Goal: Check status: Check status

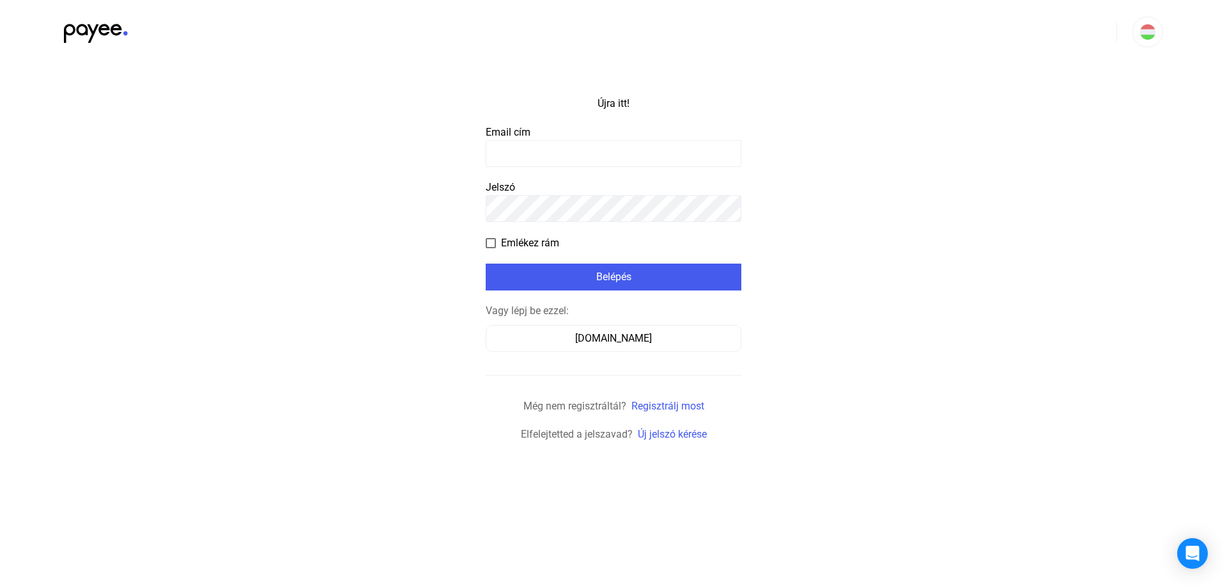
click at [516, 156] on input at bounding box center [614, 153] width 256 height 27
click at [618, 338] on font "Számlázz.hu" at bounding box center [613, 338] width 77 height 12
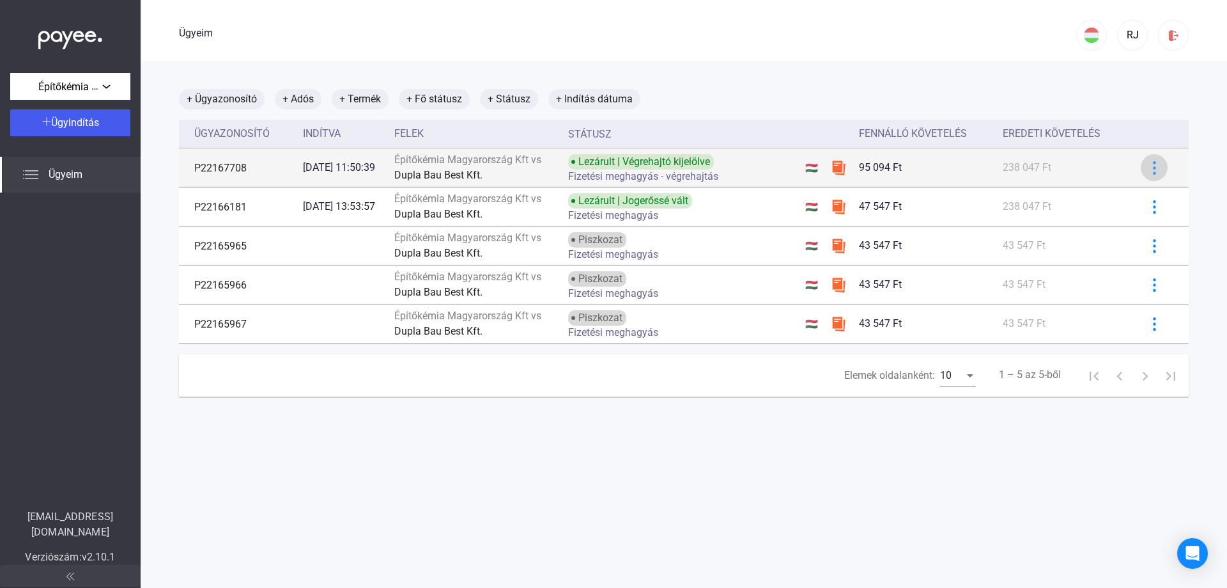
click at [1148, 162] on img at bounding box center [1154, 167] width 13 height 13
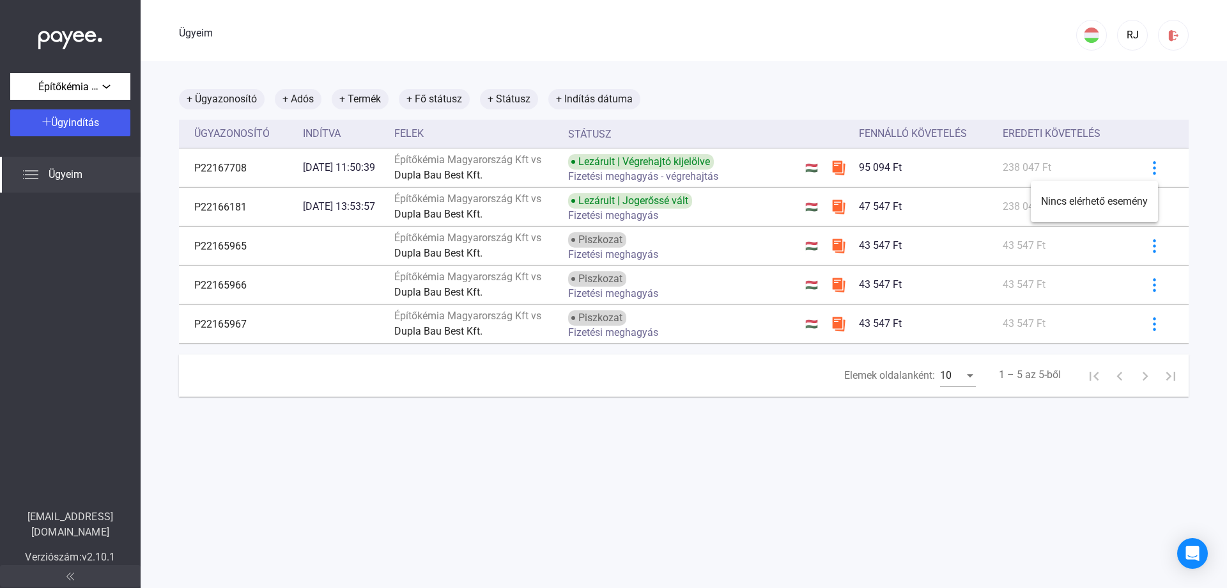
click at [1035, 489] on div at bounding box center [613, 294] width 1227 height 588
click at [66, 171] on font "Ügyeim" at bounding box center [66, 174] width 34 height 12
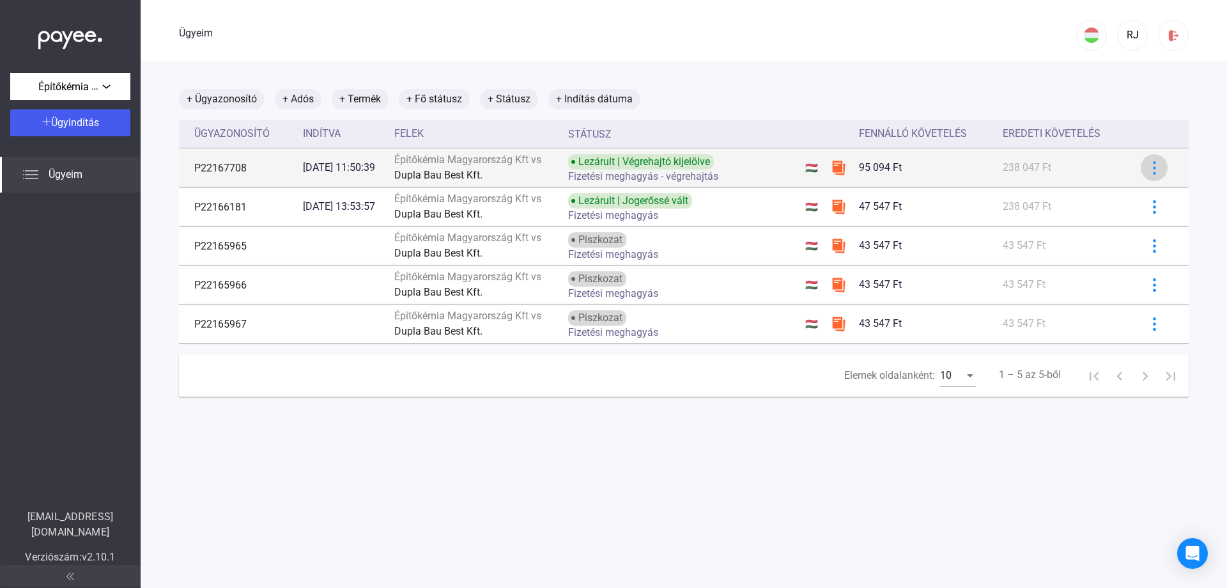
click at [1153, 166] on div at bounding box center [1154, 167] width 19 height 13
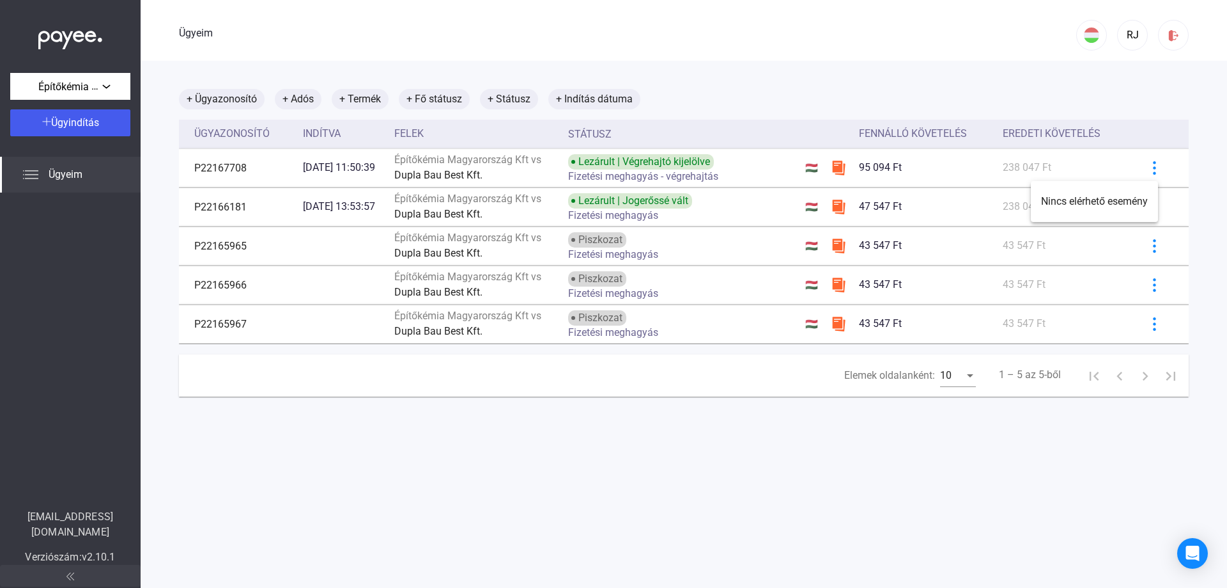
click at [297, 175] on div at bounding box center [613, 294] width 1227 height 588
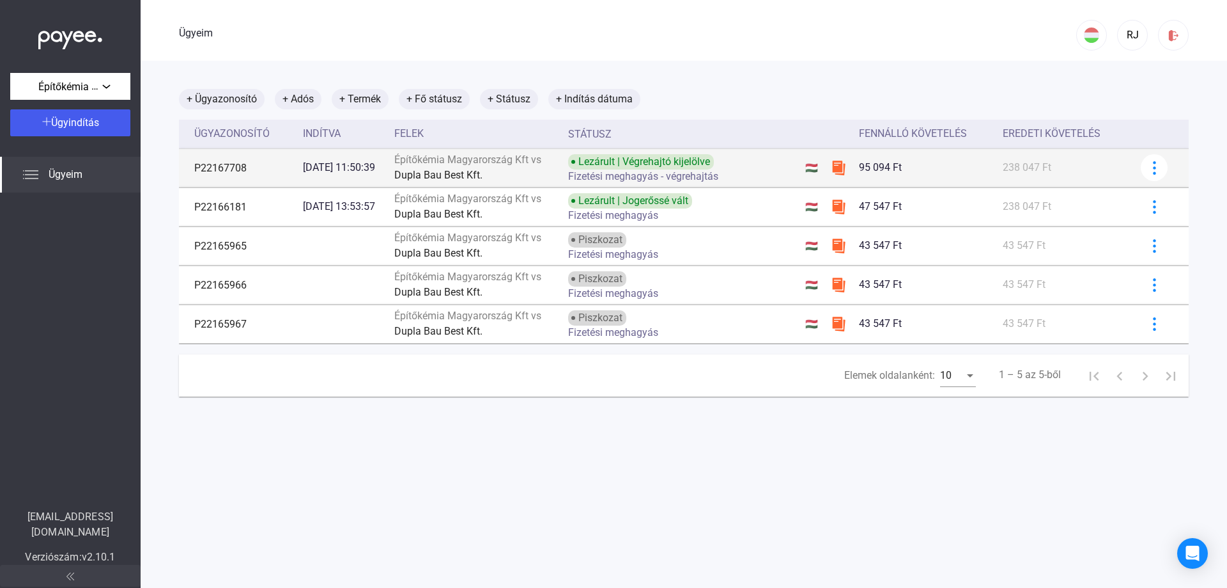
click at [226, 169] on font "P22167708" at bounding box center [220, 168] width 52 height 12
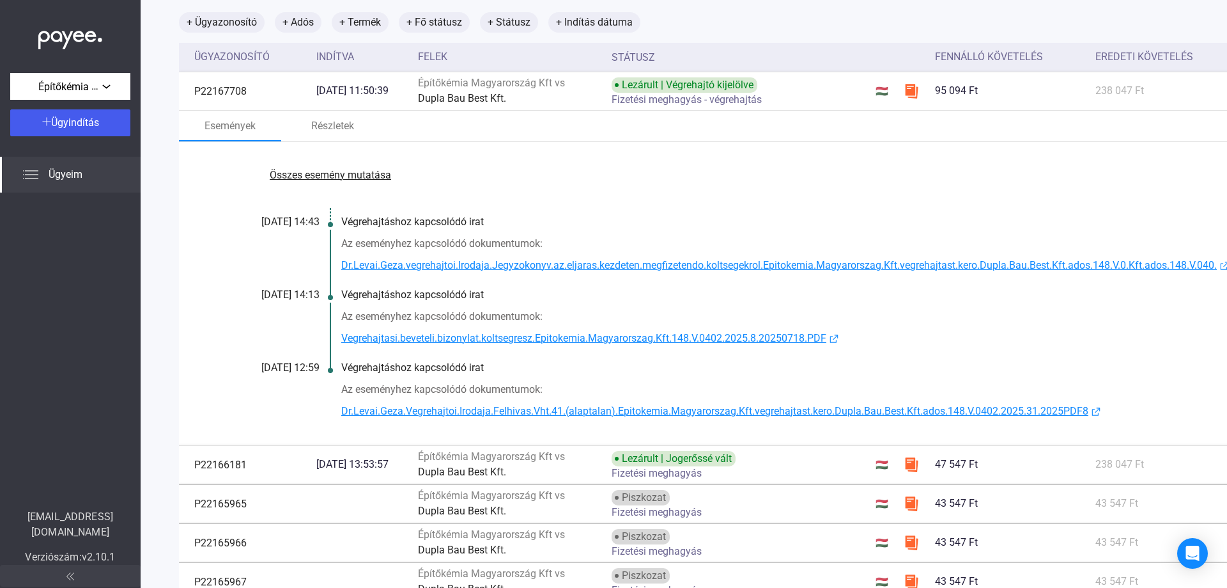
scroll to position [64, 0]
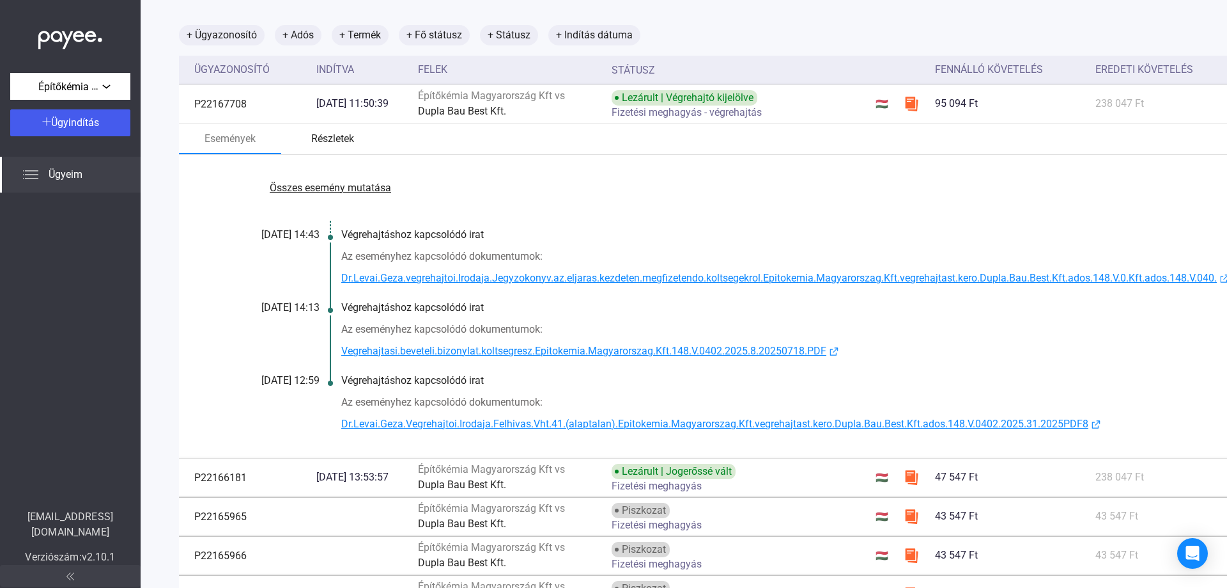
click at [329, 137] on font "Részletek" at bounding box center [332, 138] width 43 height 12
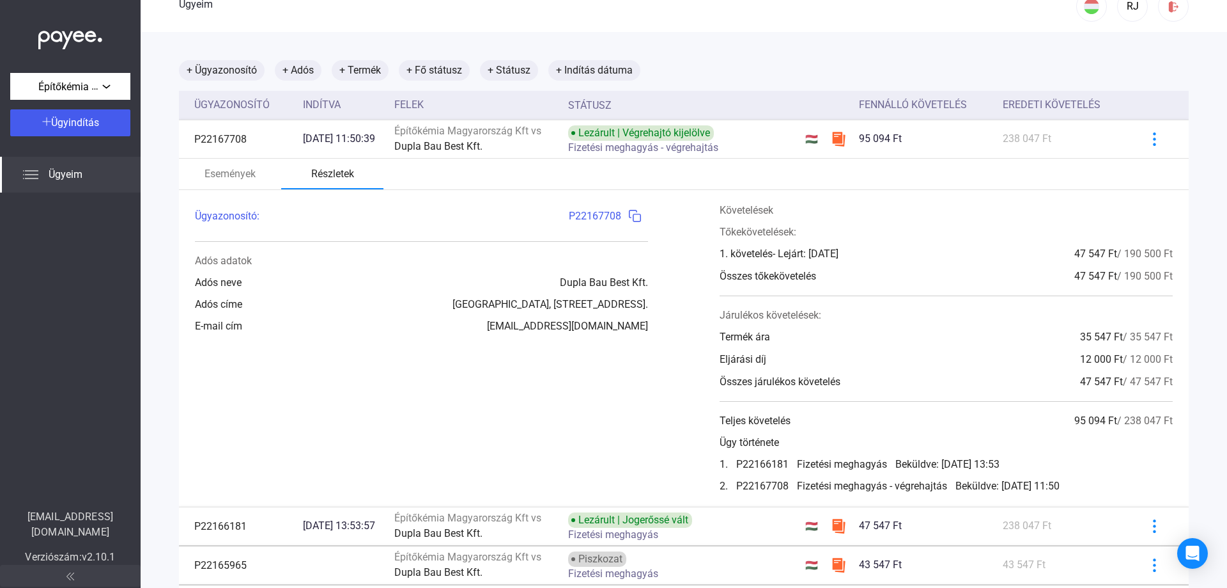
scroll to position [0, 0]
